Goal: Information Seeking & Learning: Learn about a topic

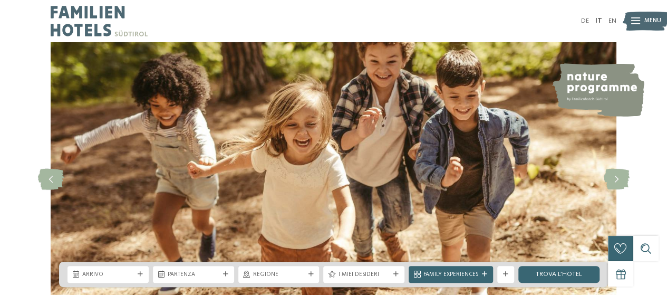
click at [644, 22] on span "Menu" at bounding box center [652, 21] width 17 height 8
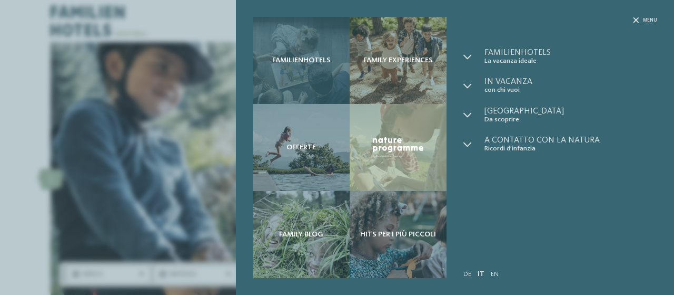
click at [301, 69] on div "Familienhotels" at bounding box center [301, 60] width 97 height 87
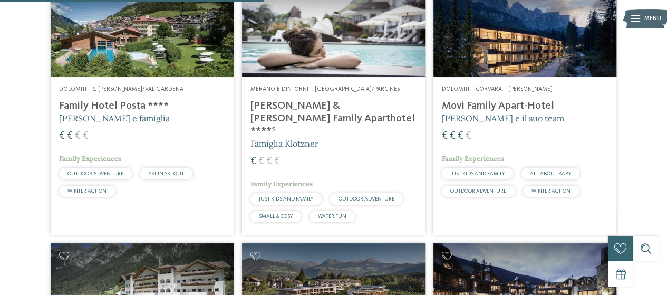
scroll to position [1212, 0]
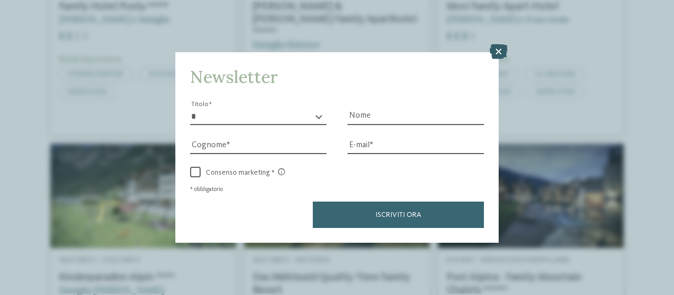
click at [502, 48] on icon at bounding box center [499, 51] width 18 height 15
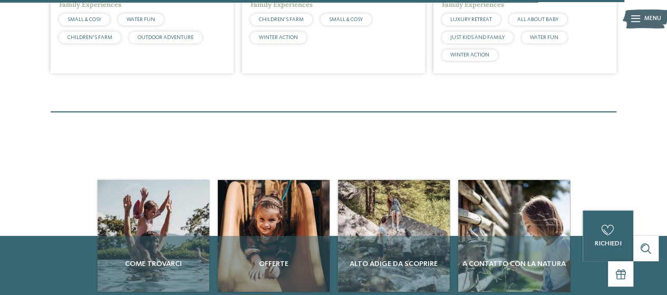
scroll to position [2477, 0]
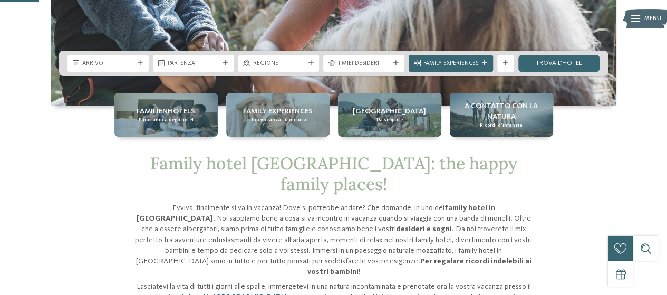
click at [652, 16] on span "Menu" at bounding box center [652, 19] width 17 height 8
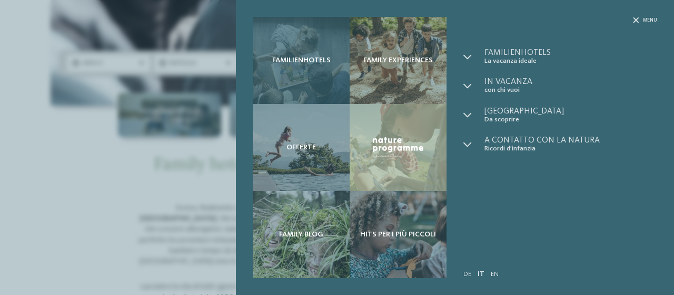
click at [323, 69] on div "Familienhotels" at bounding box center [301, 60] width 97 height 87
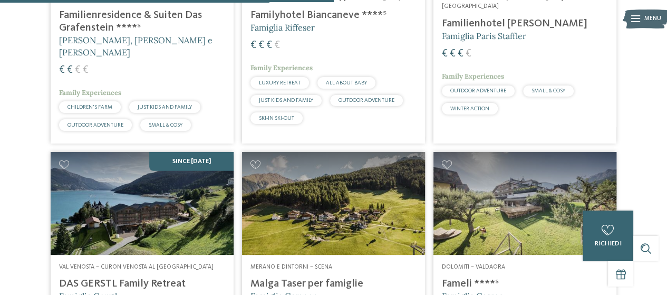
scroll to position [1423, 0]
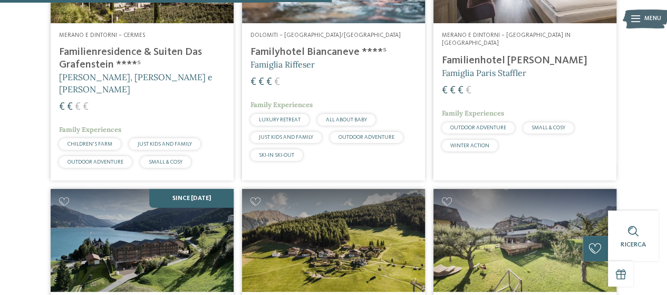
click at [338, 50] on h4 "Familyhotel Biancaneve ****ˢ" at bounding box center [333, 52] width 166 height 13
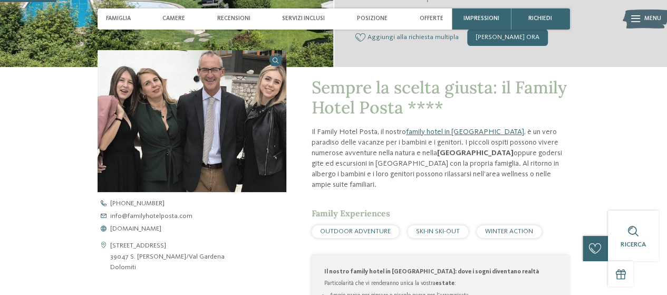
scroll to position [263, 0]
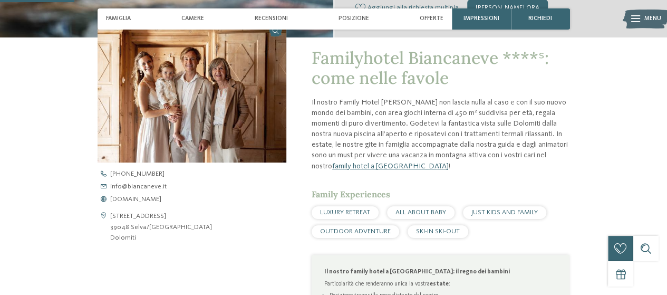
scroll to position [316, 0]
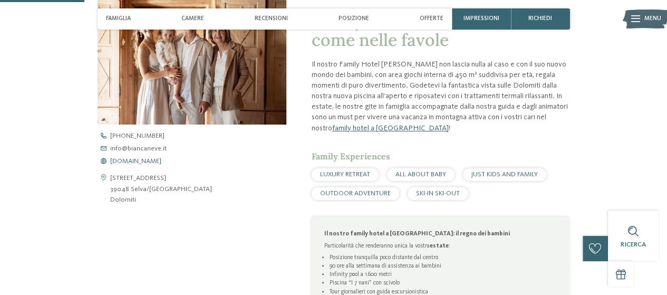
click at [134, 162] on span "[DOMAIN_NAME]" at bounding box center [135, 161] width 51 height 7
